Goal: Find specific page/section: Find specific page/section

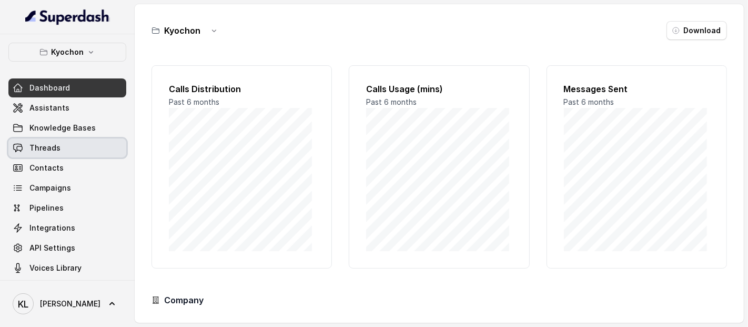
click at [72, 151] on link "Threads" at bounding box center [67, 147] width 118 height 19
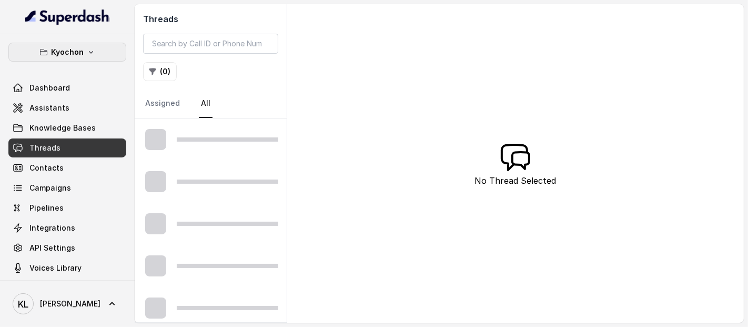
click at [90, 54] on button "Kyochon" at bounding box center [67, 52] width 118 height 19
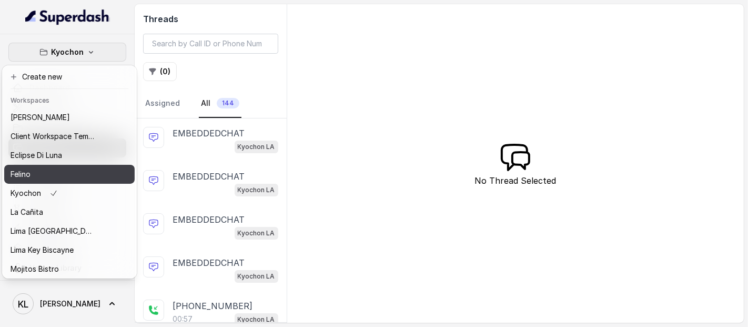
click at [83, 175] on div "Felino" at bounding box center [53, 174] width 84 height 13
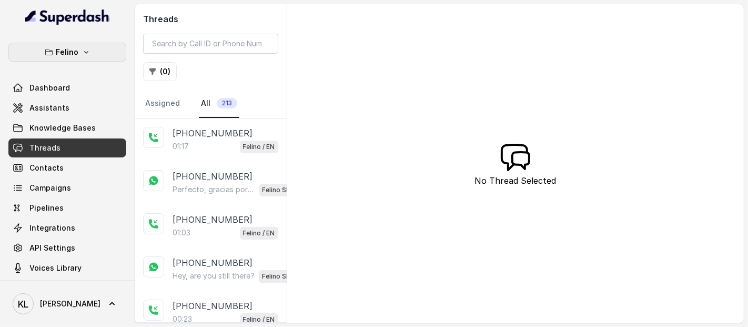
click at [82, 45] on button "Felino" at bounding box center [67, 52] width 118 height 19
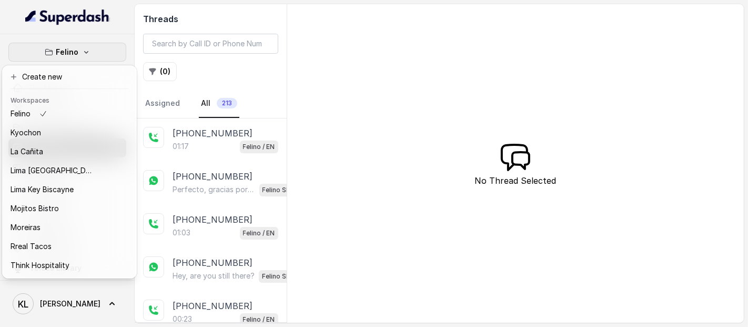
scroll to position [87, 0]
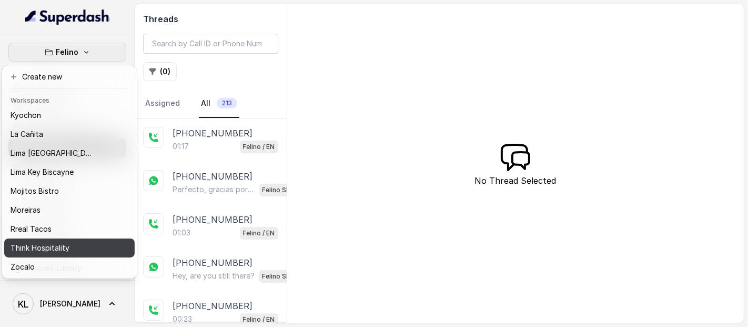
click at [85, 242] on div "Think Hospitality" at bounding box center [53, 248] width 84 height 13
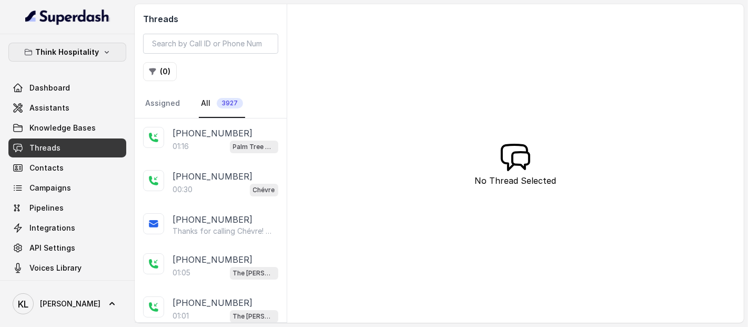
click at [91, 59] on button "Think Hospitality" at bounding box center [67, 52] width 118 height 19
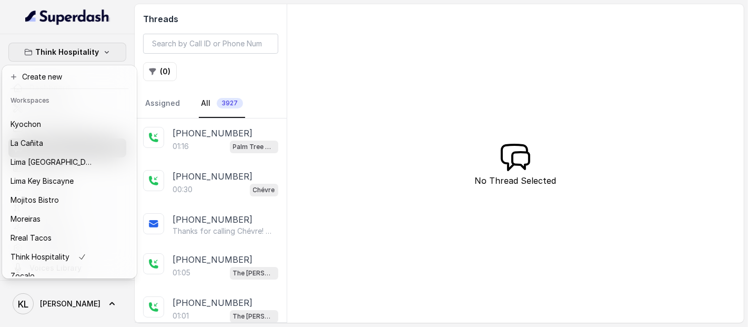
scroll to position [87, 0]
